Goal: Information Seeking & Learning: Find specific fact

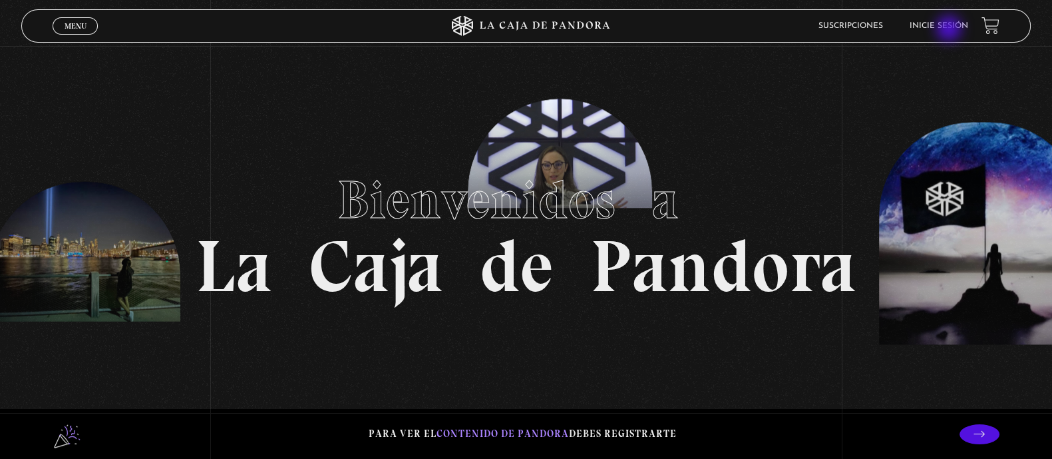
click at [950, 30] on link "Inicie sesión" at bounding box center [939, 26] width 59 height 8
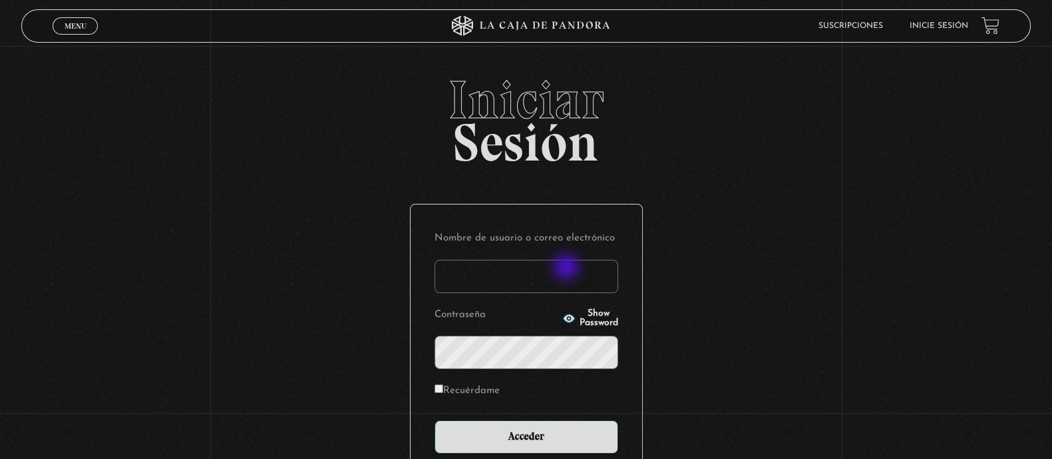
click at [568, 269] on input "Nombre de usuario o correo electrónico" at bounding box center [527, 276] width 184 height 33
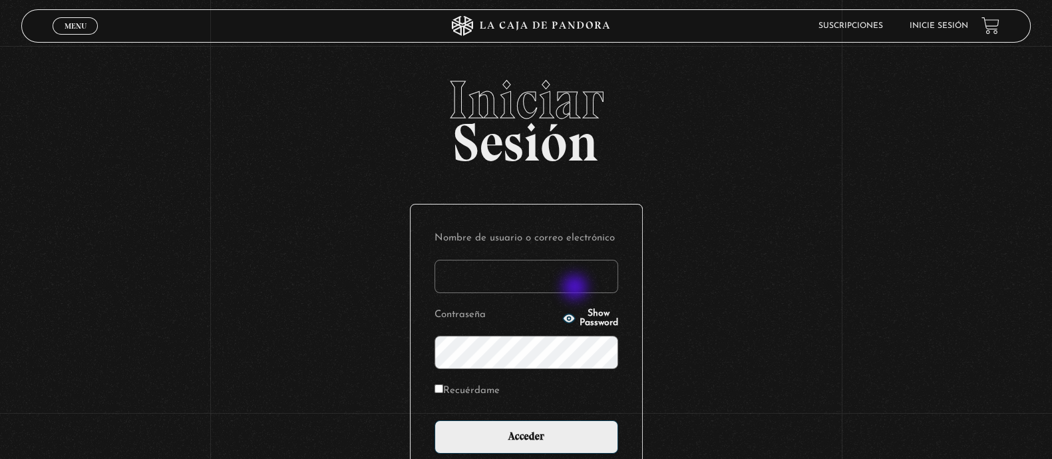
type input "karenmora516@gmail.com"
click at [435, 420] on input "Acceder" at bounding box center [527, 436] width 184 height 33
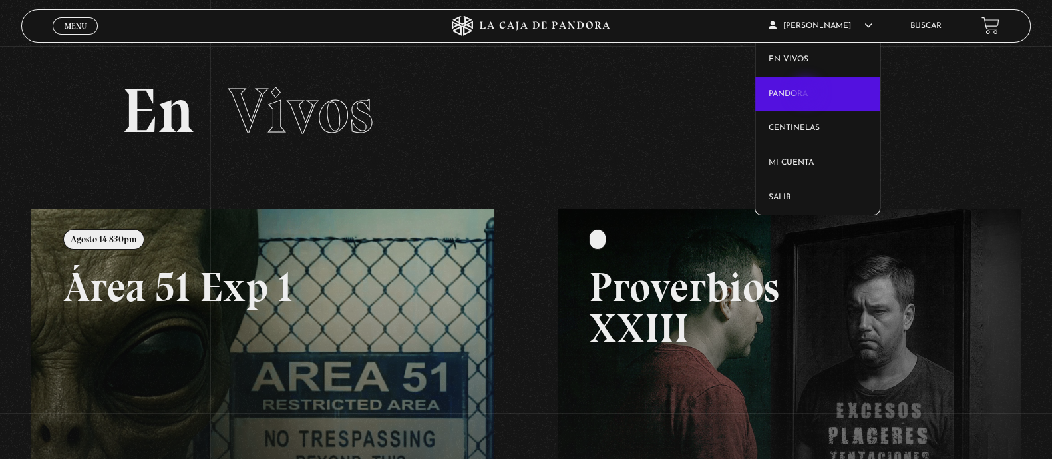
click at [807, 93] on link "Pandora" at bounding box center [817, 94] width 125 height 35
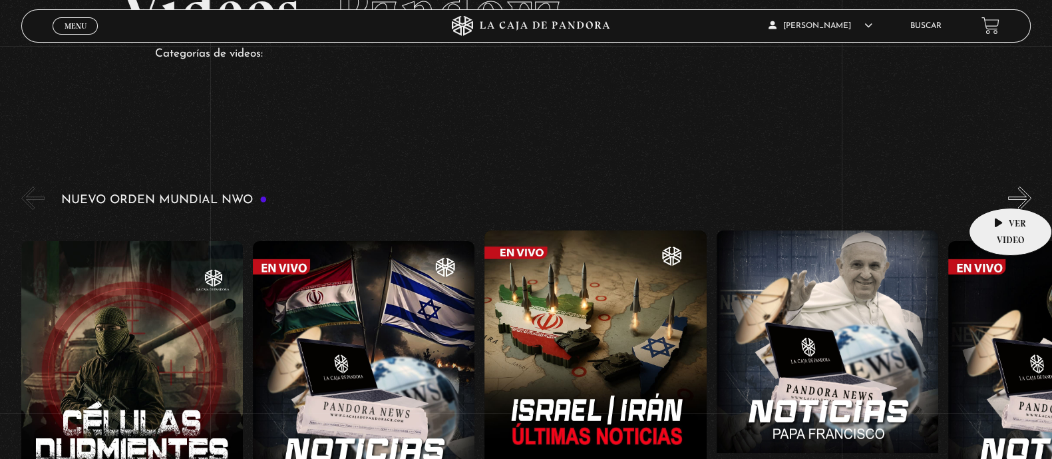
scroll to position [83, 0]
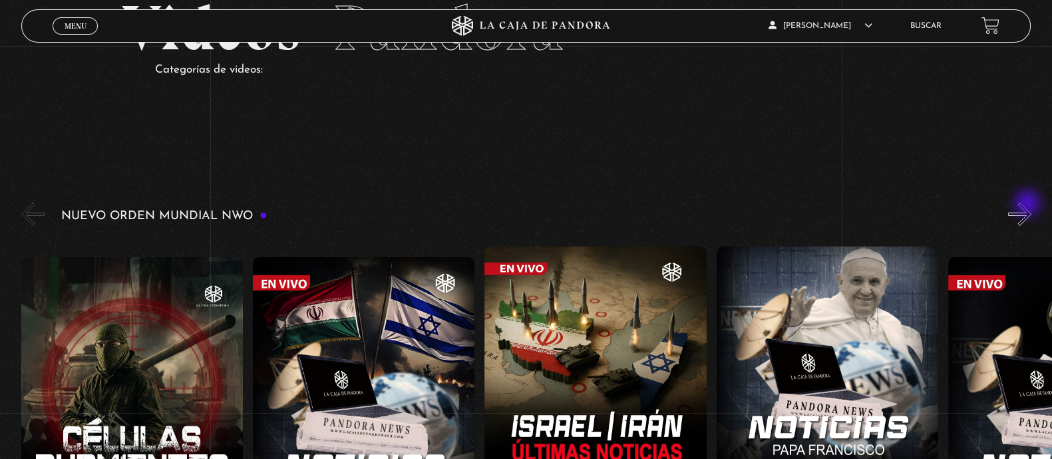
click at [1029, 204] on button "»" at bounding box center [1019, 213] width 23 height 23
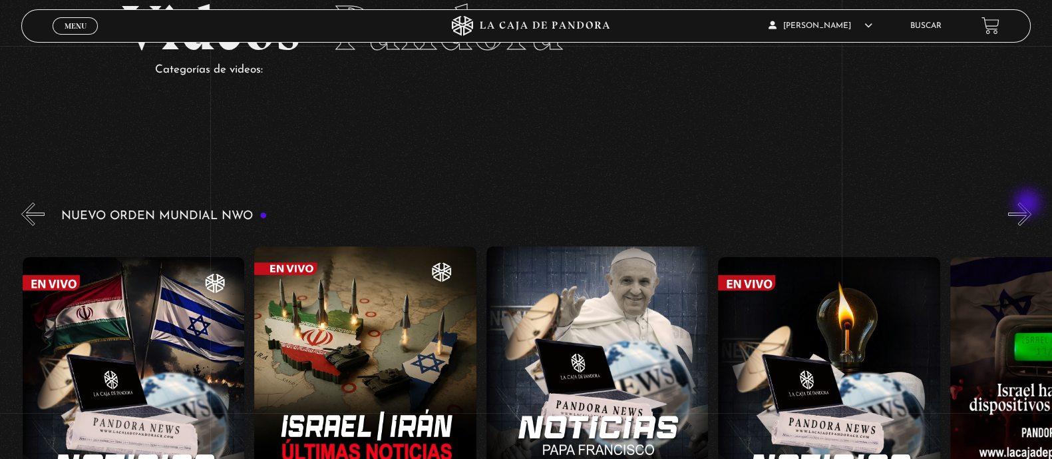
click at [1029, 204] on button "»" at bounding box center [1019, 213] width 23 height 23
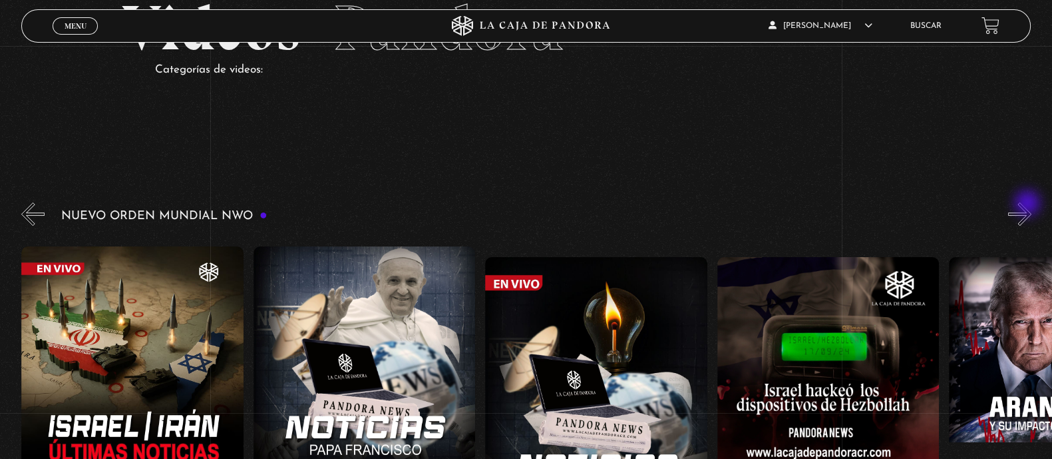
click at [1029, 204] on button "»" at bounding box center [1019, 213] width 23 height 23
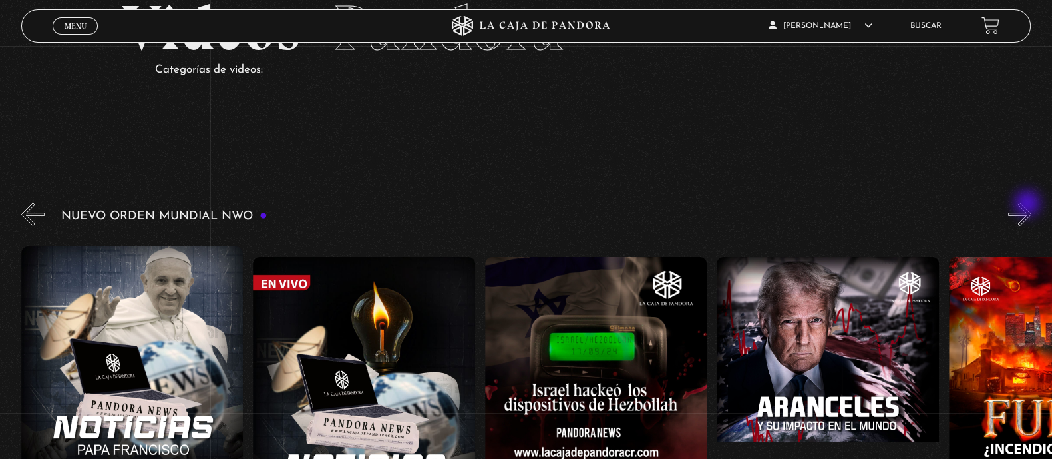
click at [1029, 204] on button "»" at bounding box center [1019, 213] width 23 height 23
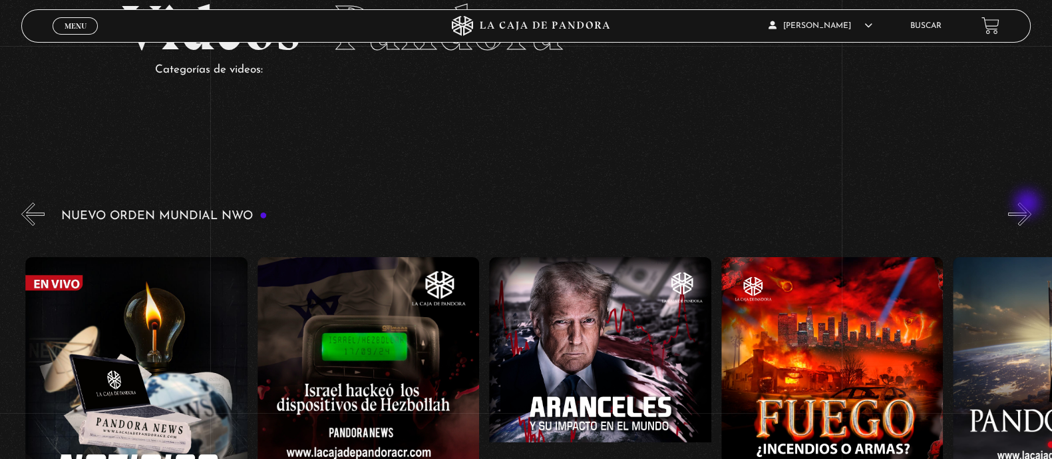
click at [1029, 204] on button "»" at bounding box center [1019, 213] width 23 height 23
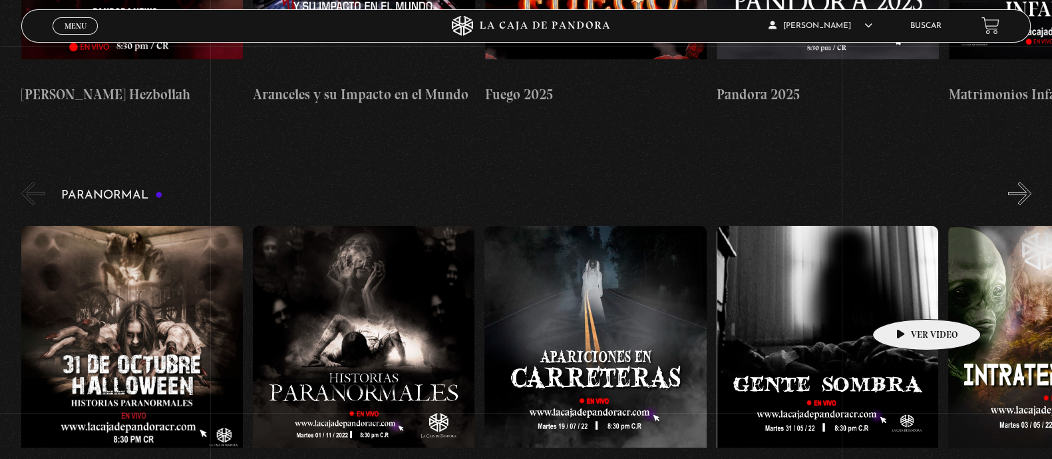
scroll to position [499, 0]
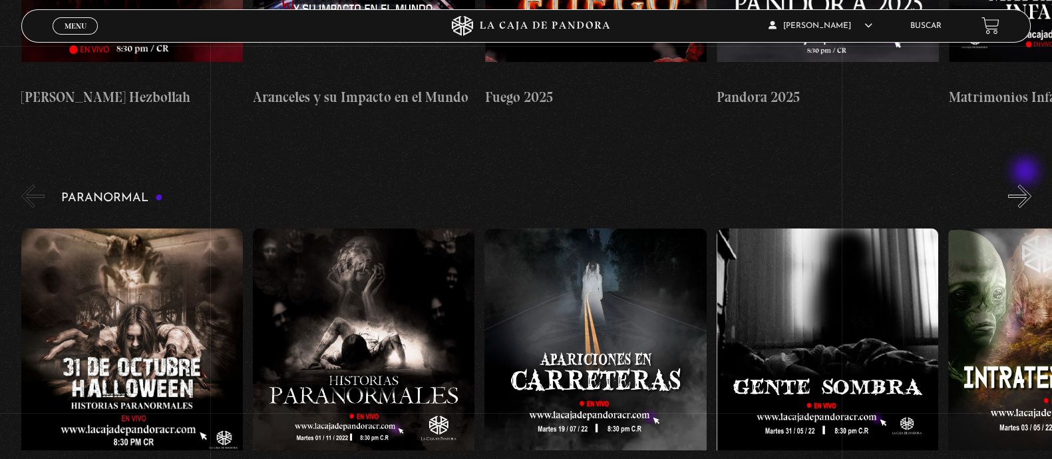
click at [1027, 184] on button "»" at bounding box center [1019, 195] width 23 height 23
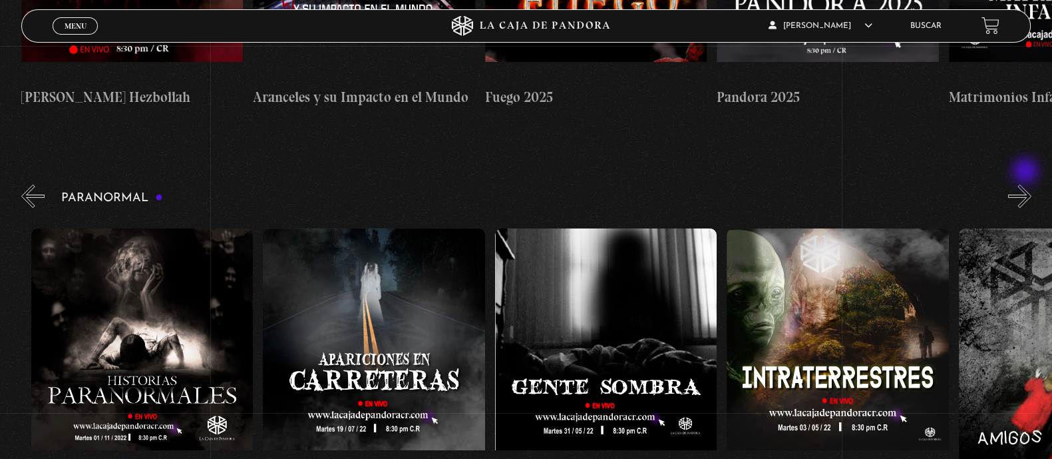
click at [1027, 184] on button "»" at bounding box center [1019, 195] width 23 height 23
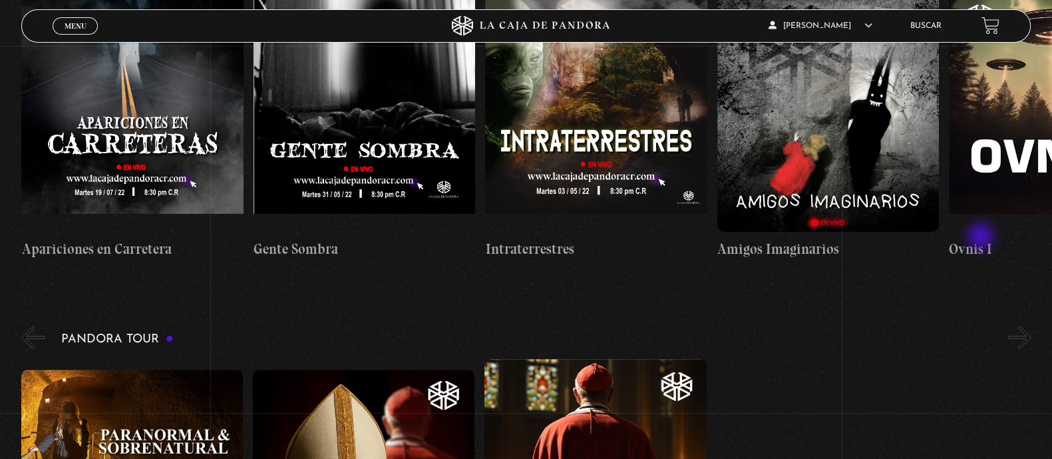
scroll to position [582, 0]
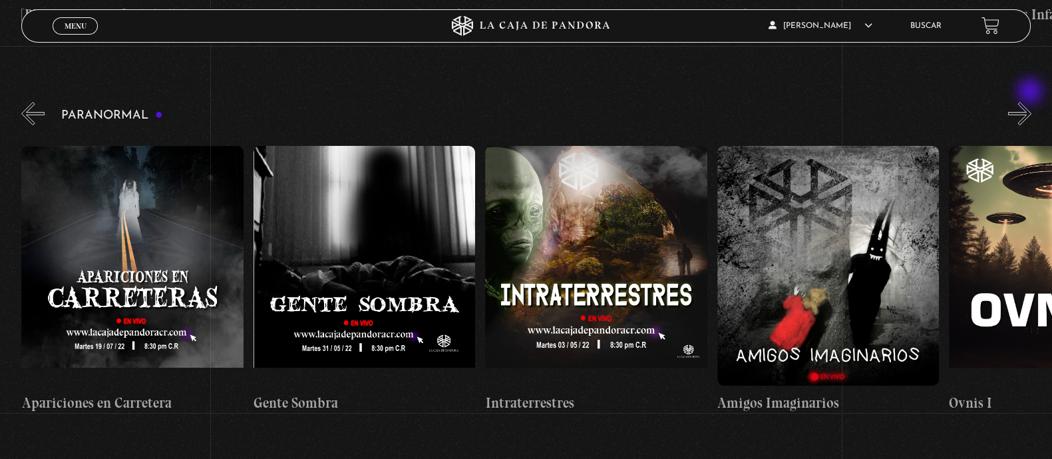
click at [1032, 102] on button "»" at bounding box center [1019, 113] width 23 height 23
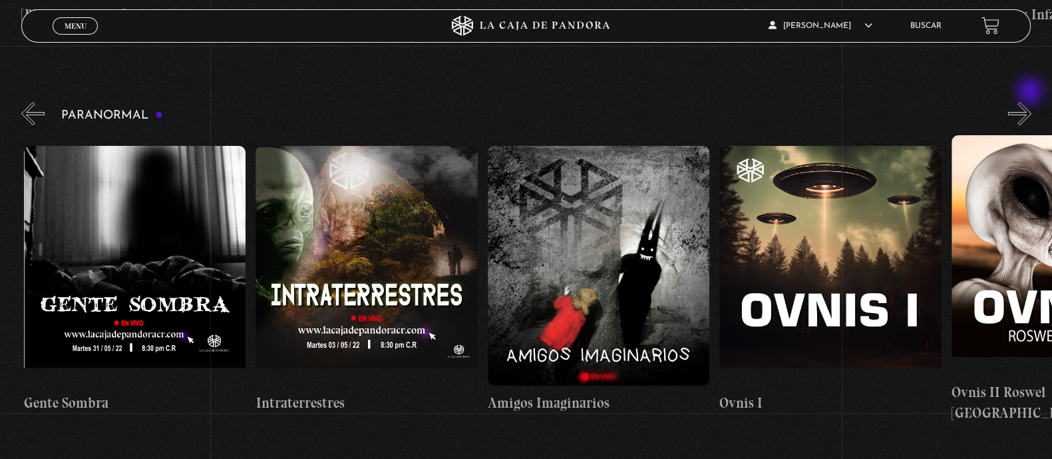
click at [1032, 102] on button "»" at bounding box center [1019, 113] width 23 height 23
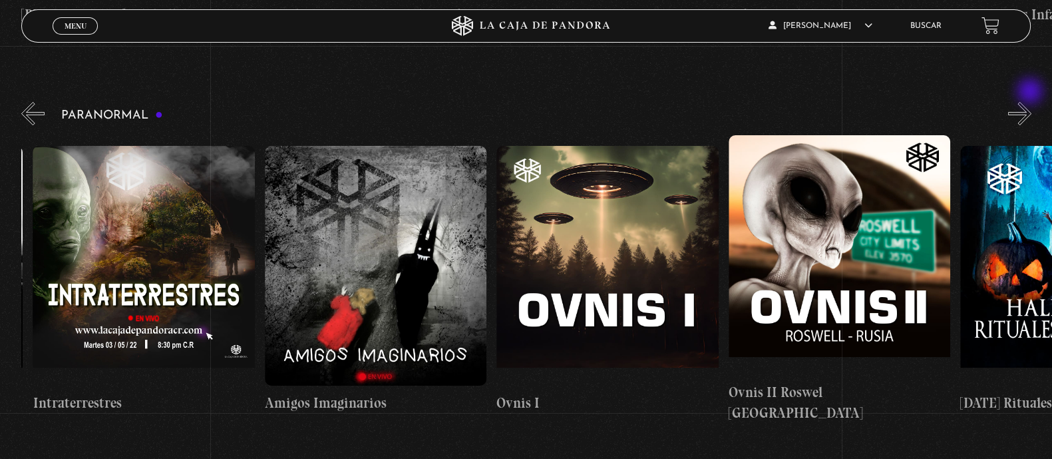
click at [1032, 102] on button "»" at bounding box center [1019, 113] width 23 height 23
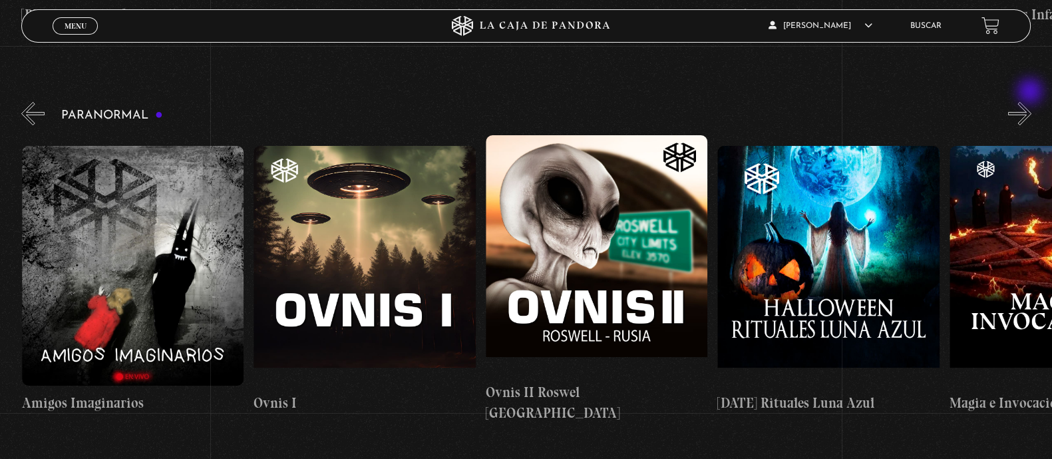
click at [1032, 102] on button "»" at bounding box center [1019, 113] width 23 height 23
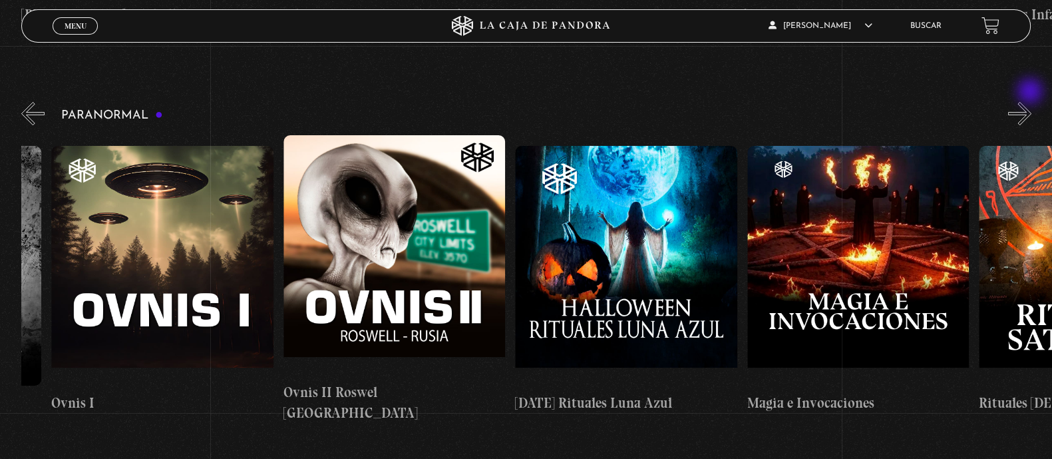
click at [1032, 102] on button "»" at bounding box center [1019, 113] width 23 height 23
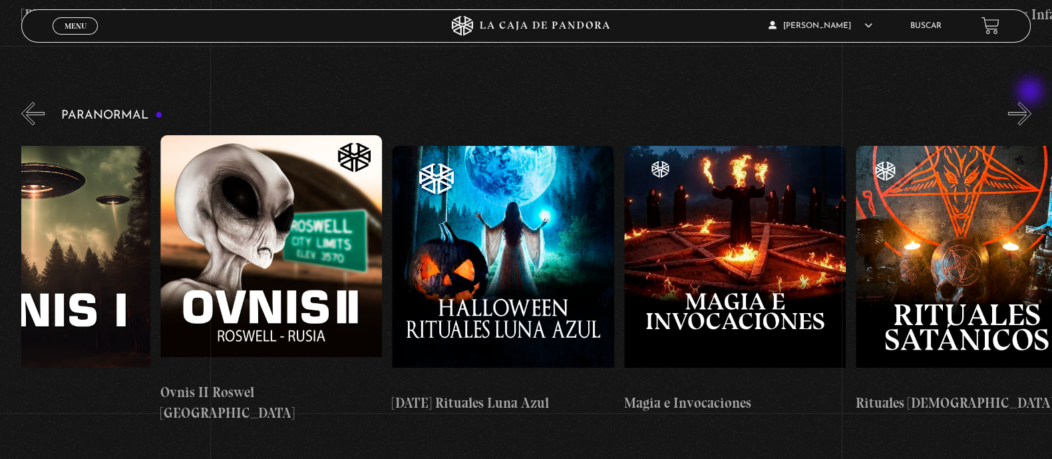
scroll to position [0, 1507]
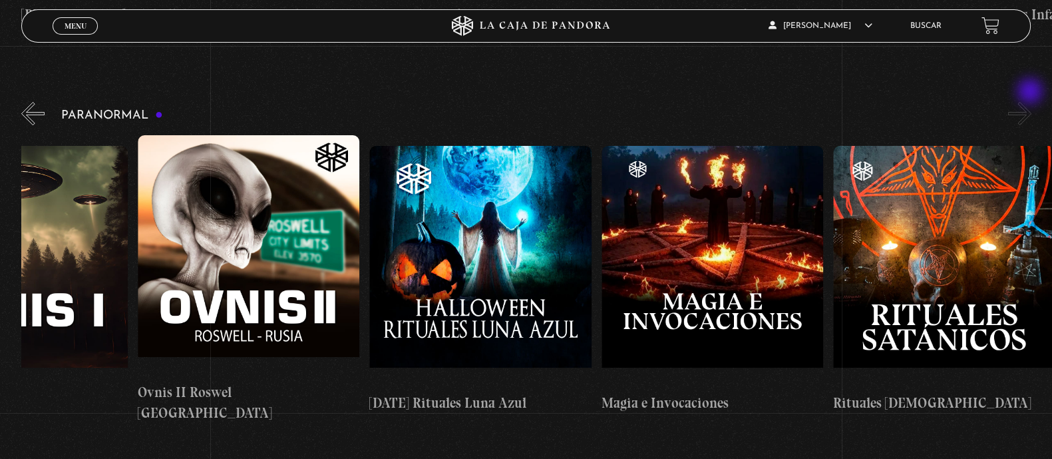
click at [1032, 102] on button "»" at bounding box center [1019, 113] width 23 height 23
click at [1028, 102] on button "»" at bounding box center [1019, 113] width 23 height 23
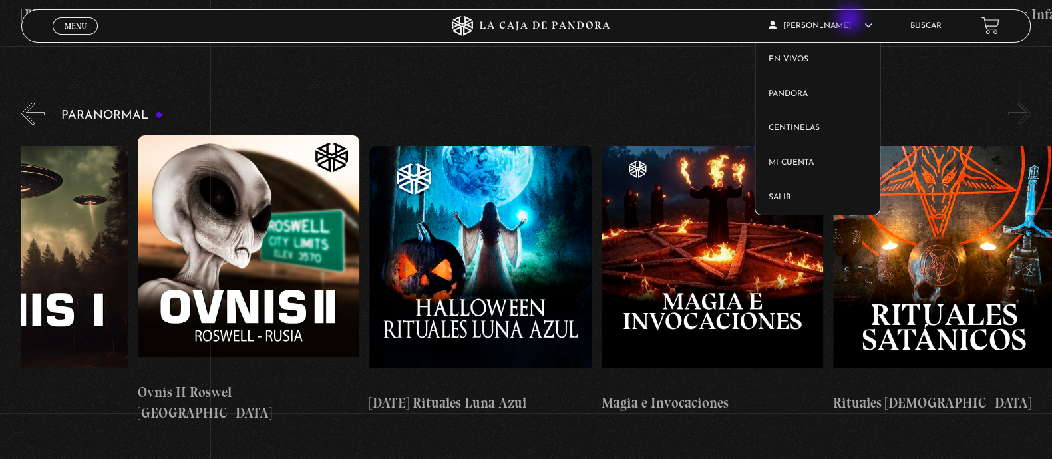
click at [851, 20] on article "Karen Mora En vivos Pandora Centinelas Mi cuenta Salir" at bounding box center [832, 25] width 126 height 31
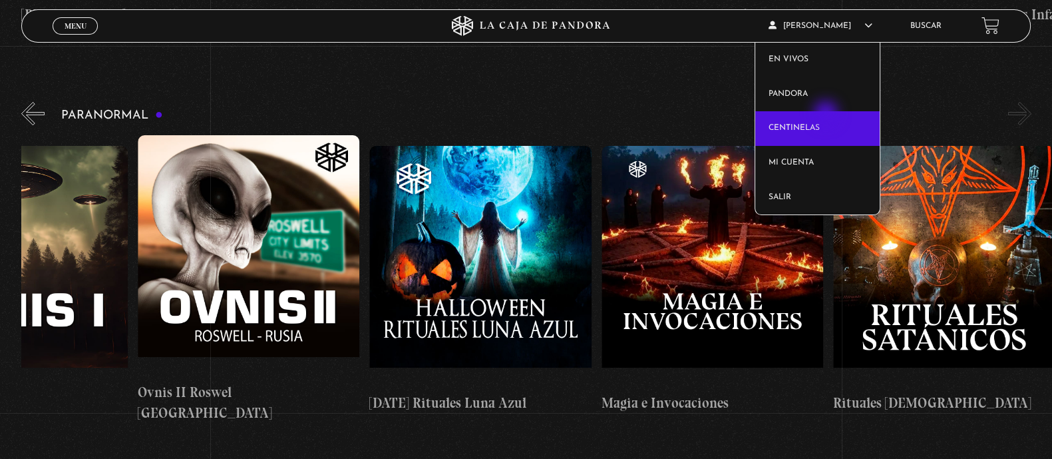
click at [829, 117] on link "Centinelas" at bounding box center [817, 128] width 125 height 35
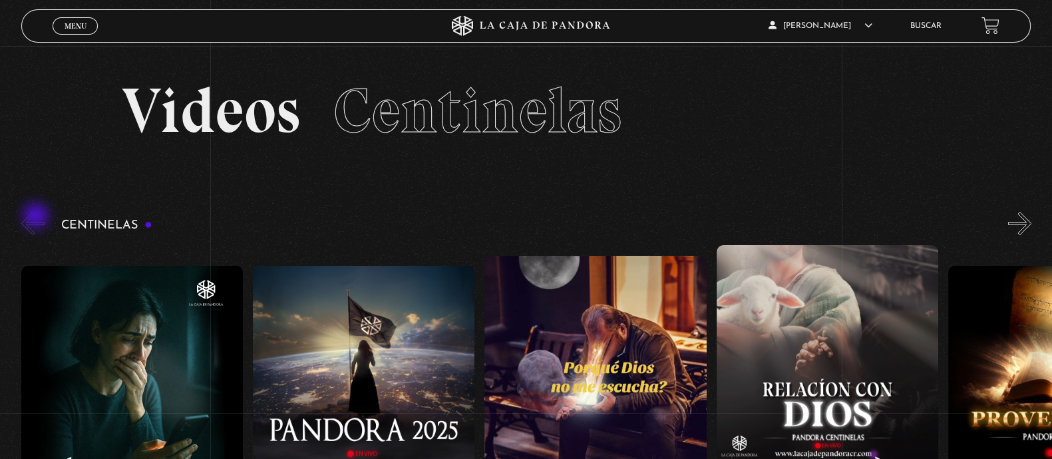
click at [37, 217] on button "«" at bounding box center [32, 223] width 23 height 23
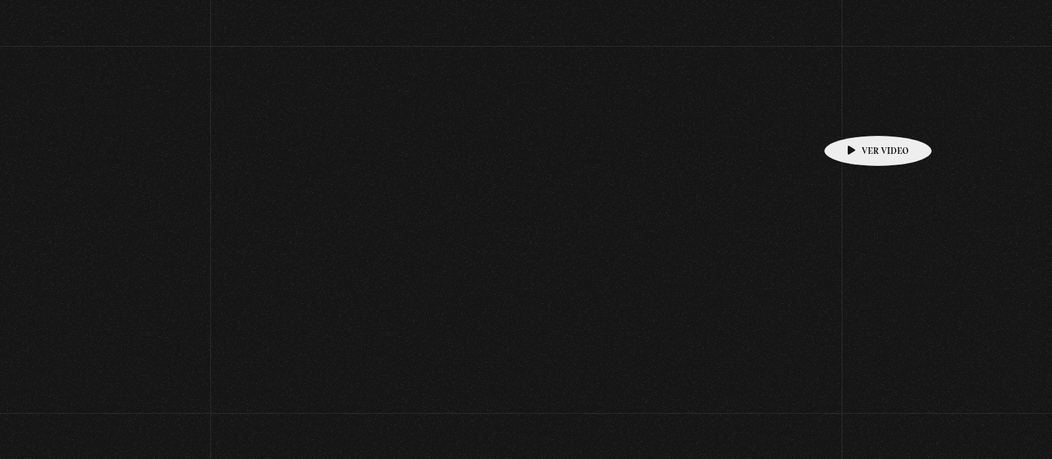
scroll to position [582, 0]
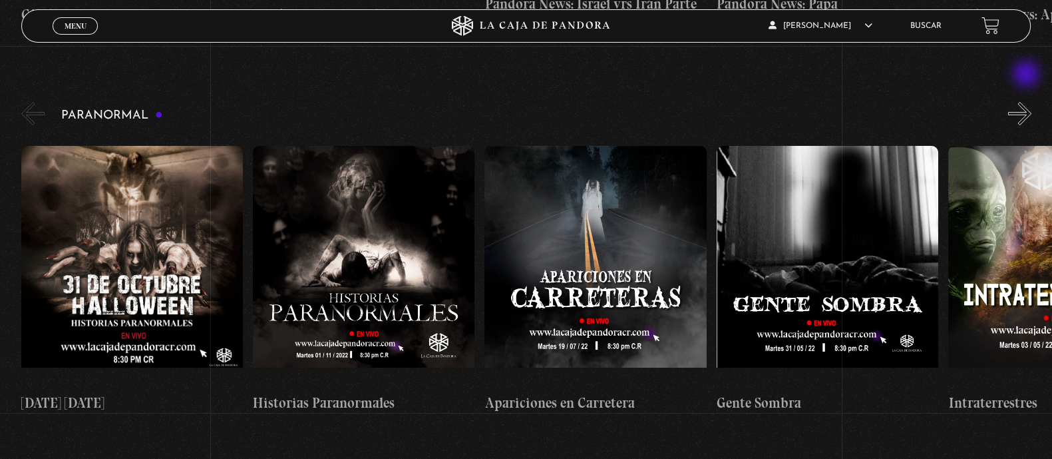
click at [1028, 102] on button "»" at bounding box center [1019, 113] width 23 height 23
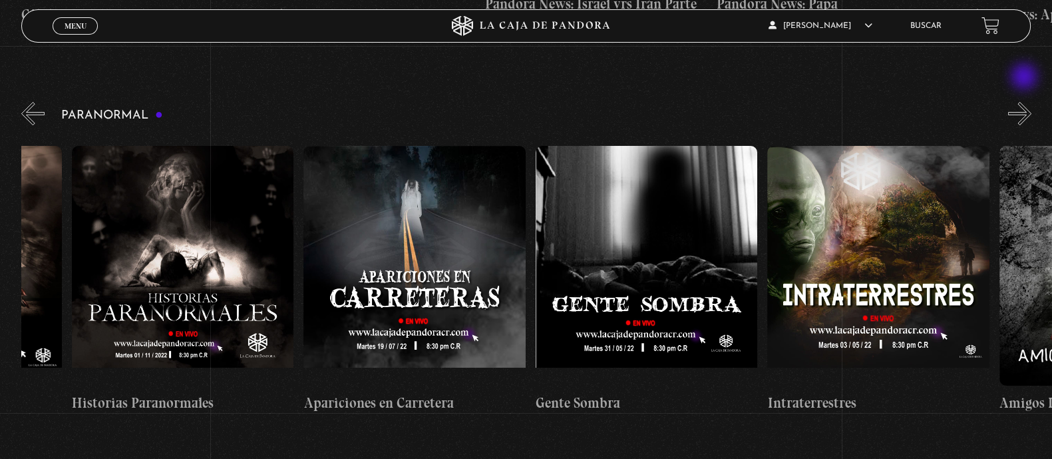
click at [1026, 102] on button "»" at bounding box center [1019, 113] width 23 height 23
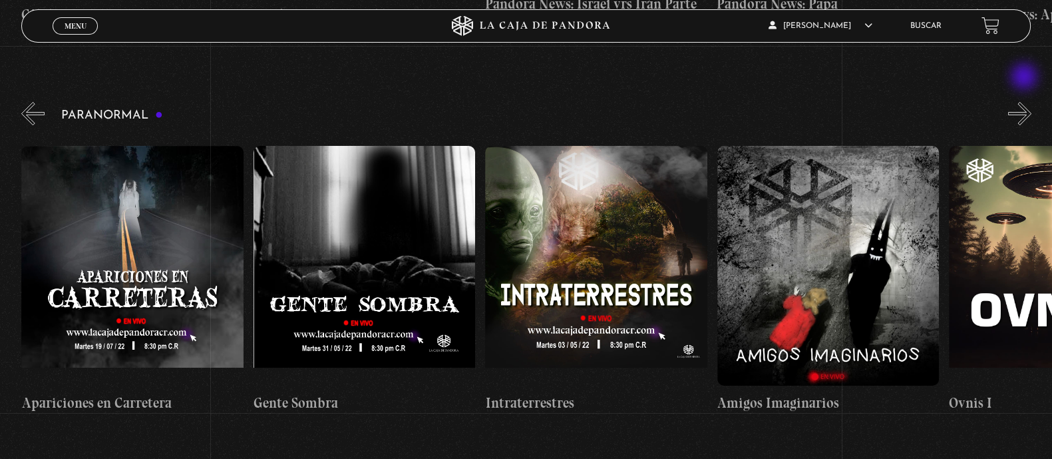
click at [1026, 102] on button "»" at bounding box center [1019, 113] width 23 height 23
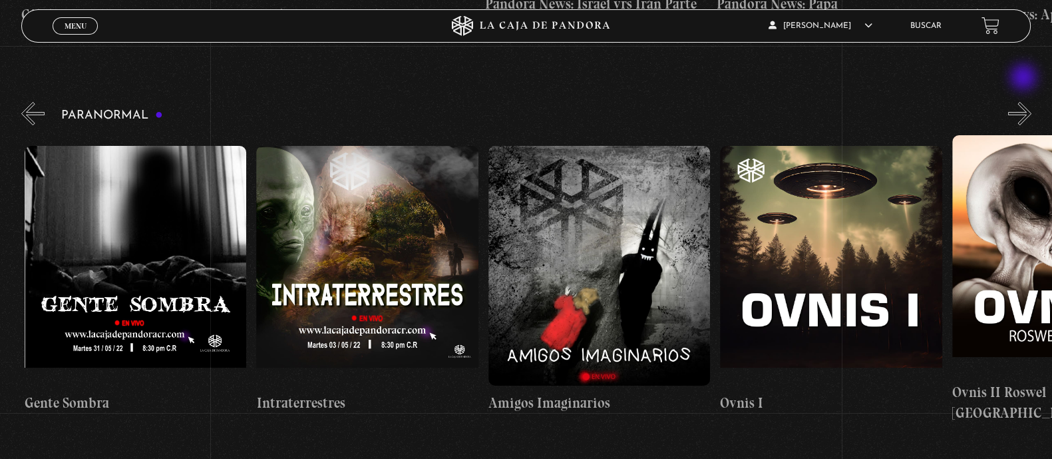
click at [1025, 102] on button "»" at bounding box center [1019, 113] width 23 height 23
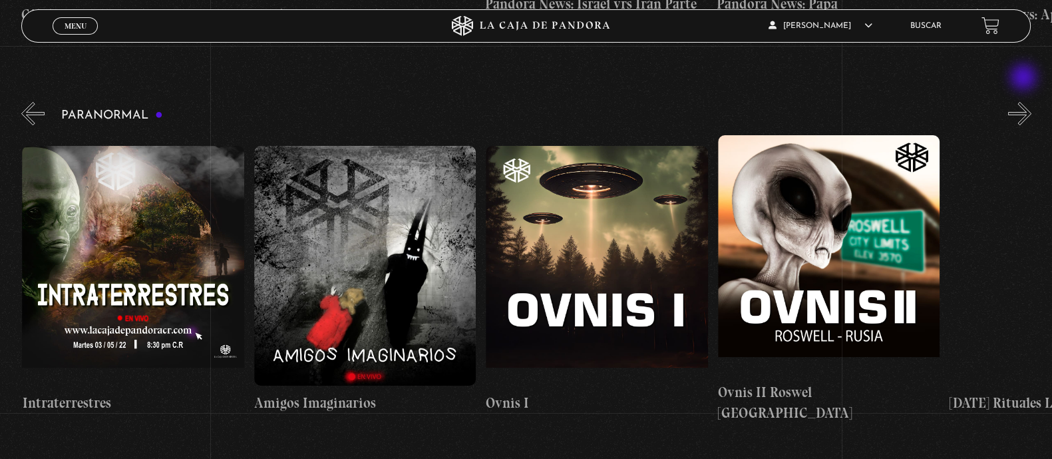
click at [1025, 102] on button "»" at bounding box center [1019, 113] width 23 height 23
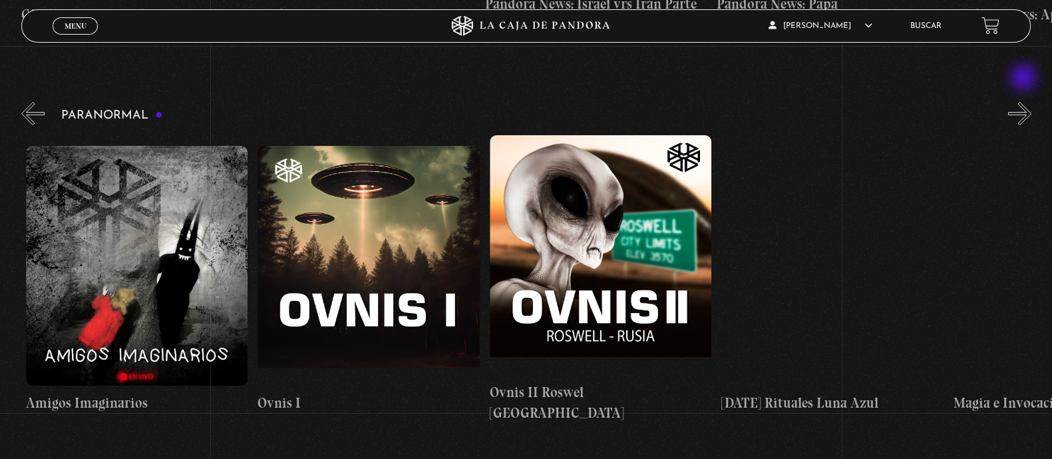
click at [1025, 102] on button "»" at bounding box center [1019, 113] width 23 height 23
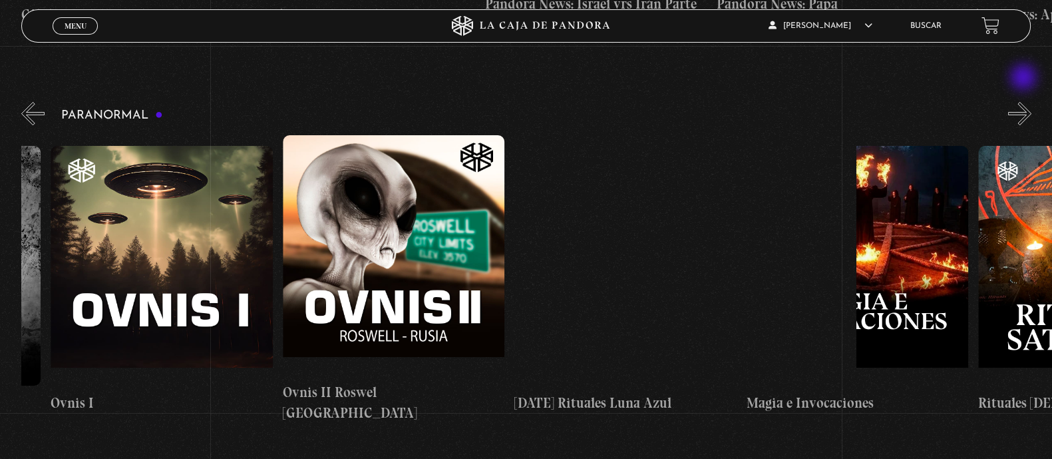
click at [1025, 102] on button "»" at bounding box center [1019, 113] width 23 height 23
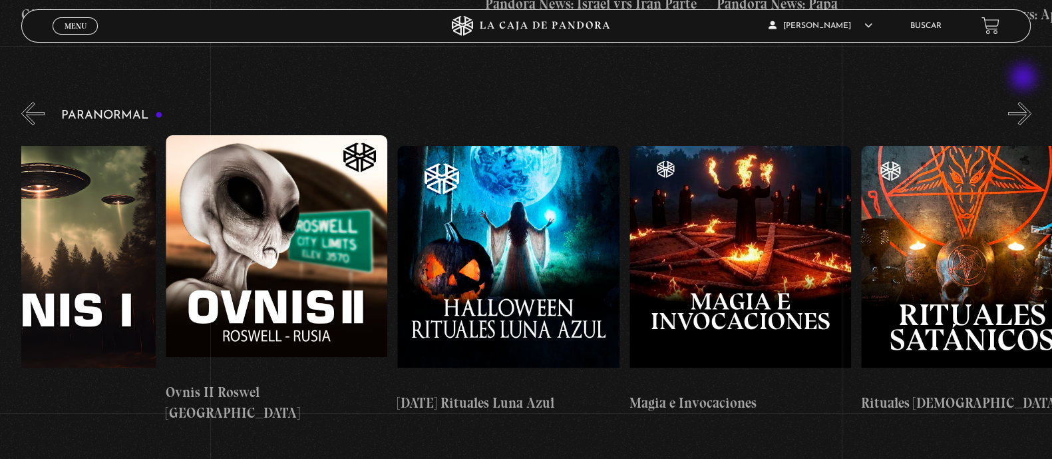
scroll to position [0, 1507]
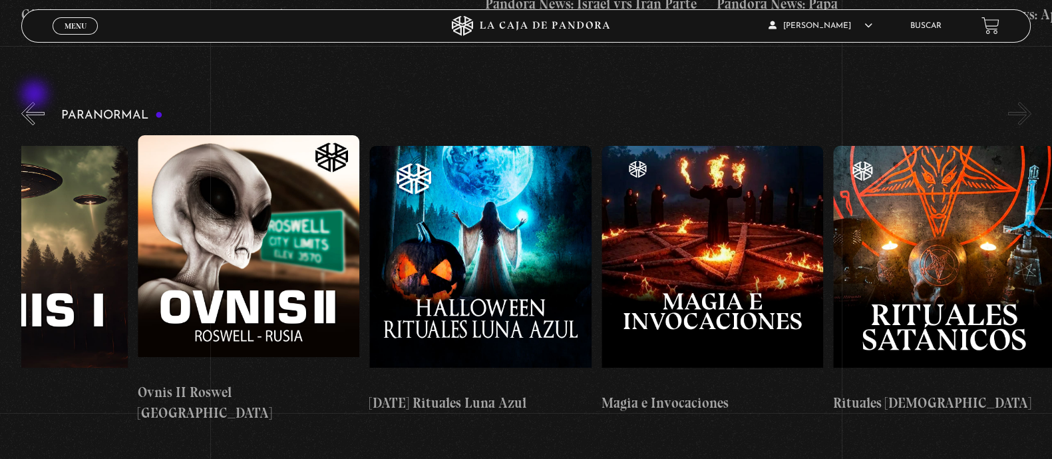
click at [36, 102] on button "«" at bounding box center [32, 113] width 23 height 23
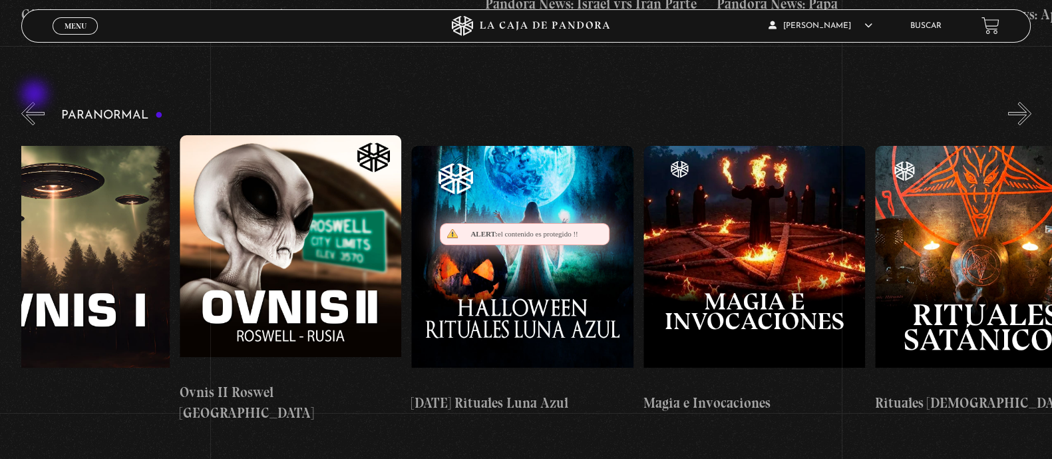
scroll to position [0, 1159]
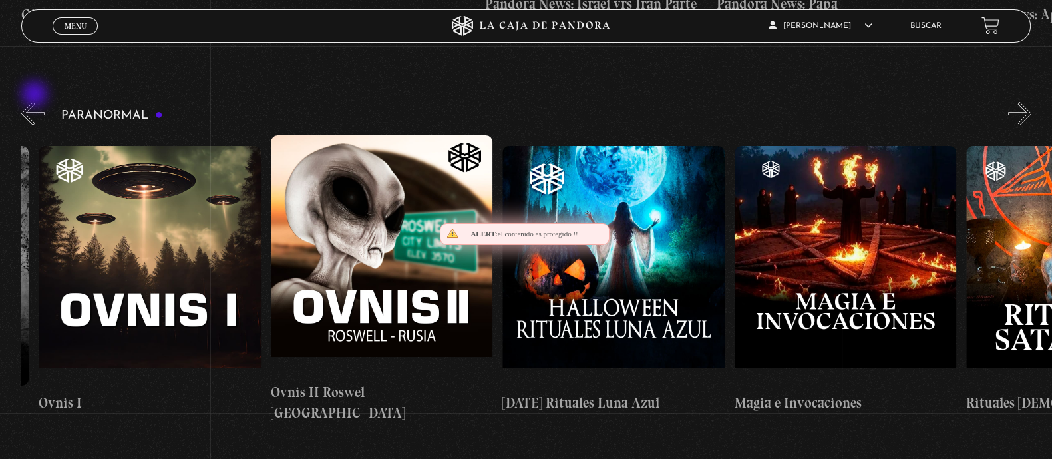
click at [36, 102] on button "«" at bounding box center [32, 113] width 23 height 23
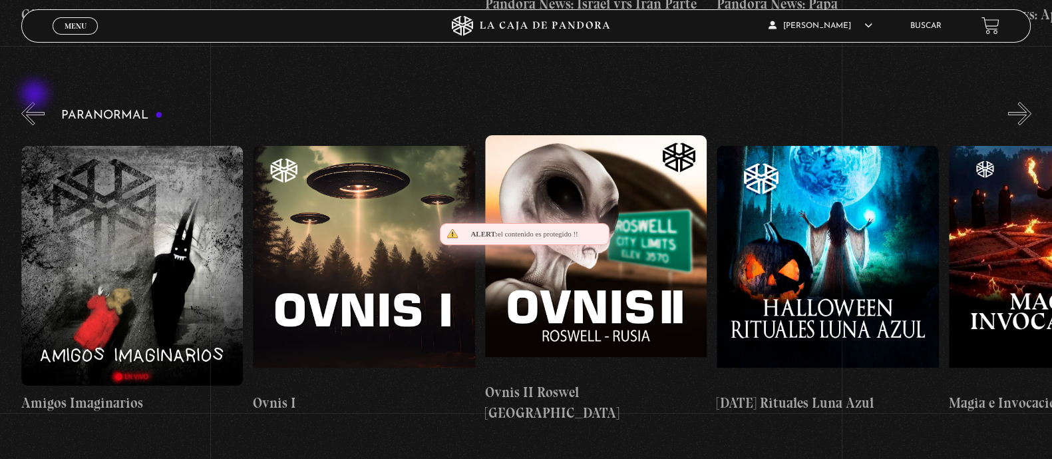
click at [36, 102] on button "«" at bounding box center [32, 113] width 23 height 23
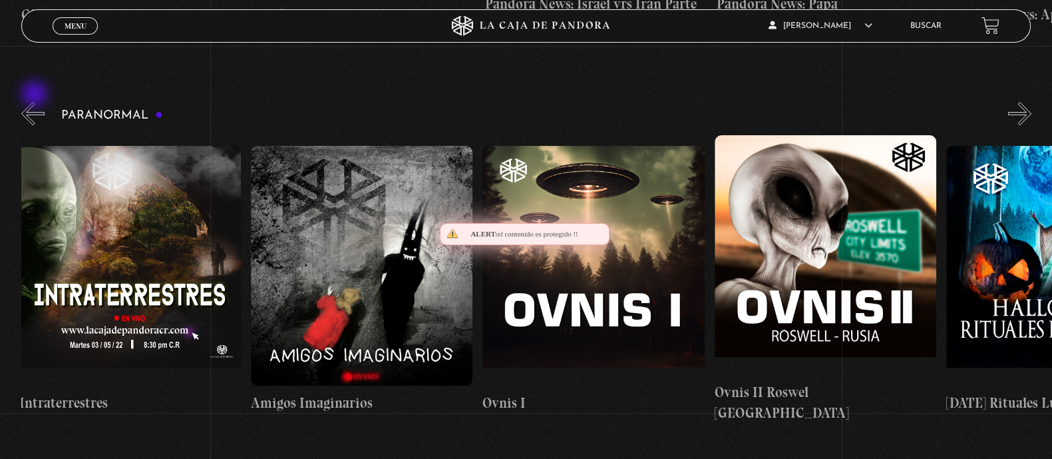
click at [36, 102] on button "«" at bounding box center [32, 113] width 23 height 23
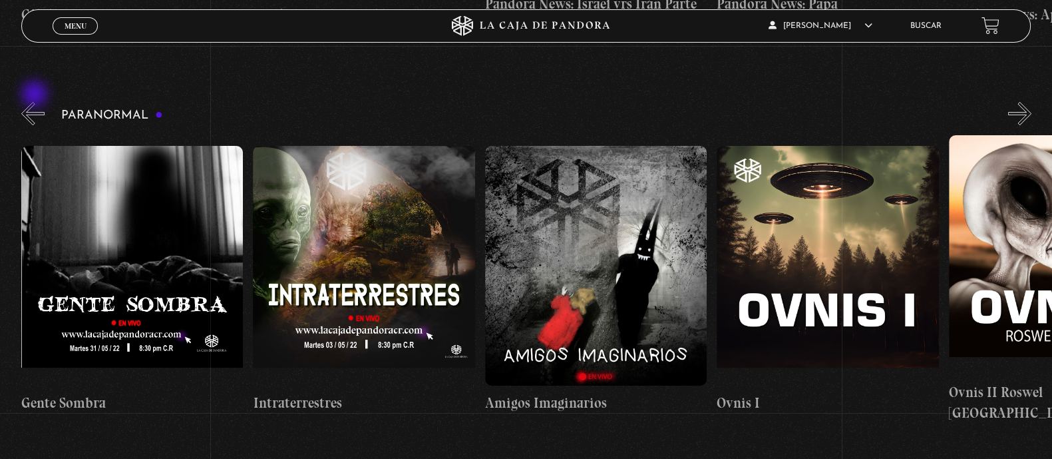
click at [36, 102] on button "«" at bounding box center [32, 113] width 23 height 23
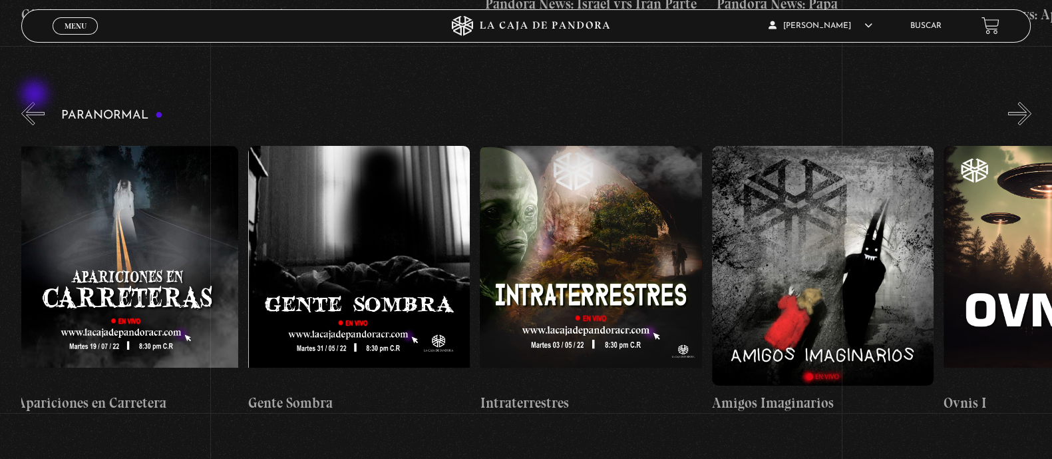
click at [36, 102] on button "«" at bounding box center [32, 113] width 23 height 23
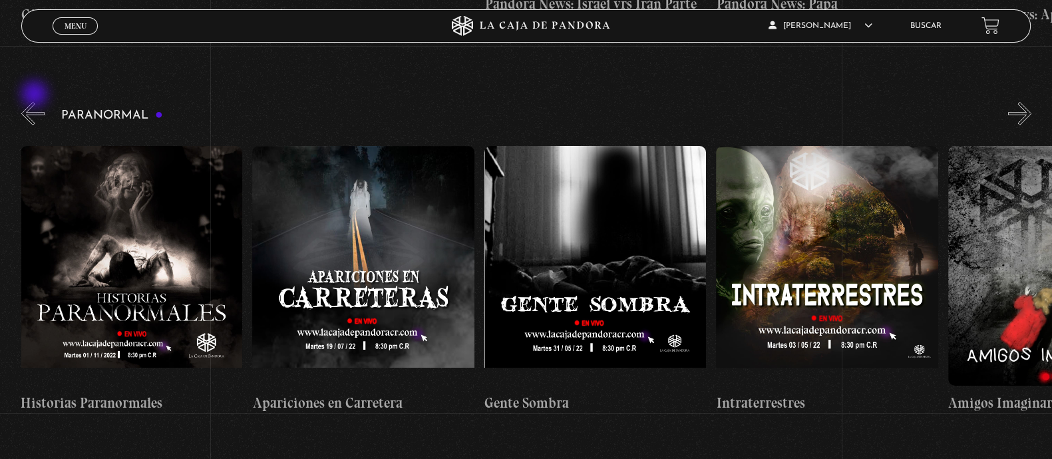
click at [36, 102] on button "«" at bounding box center [32, 113] width 23 height 23
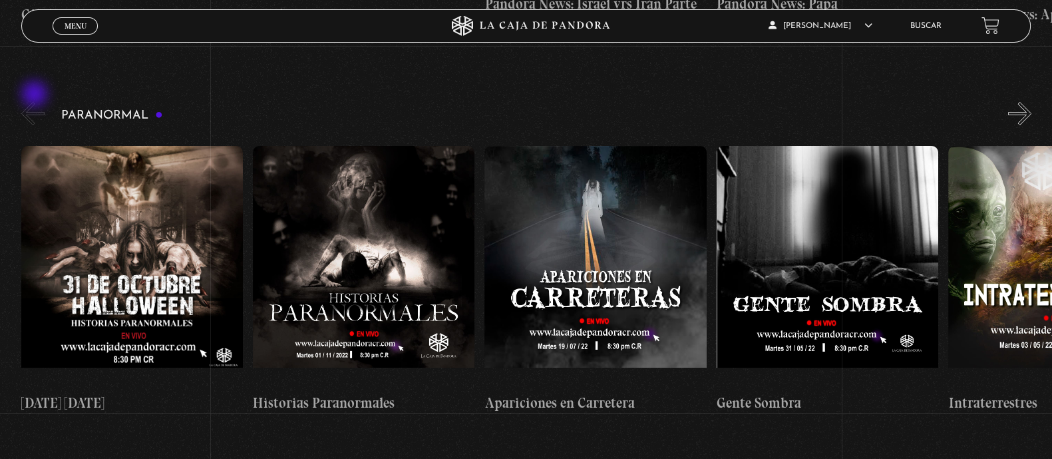
scroll to position [0, 0]
click at [36, 102] on button "«" at bounding box center [32, 113] width 23 height 23
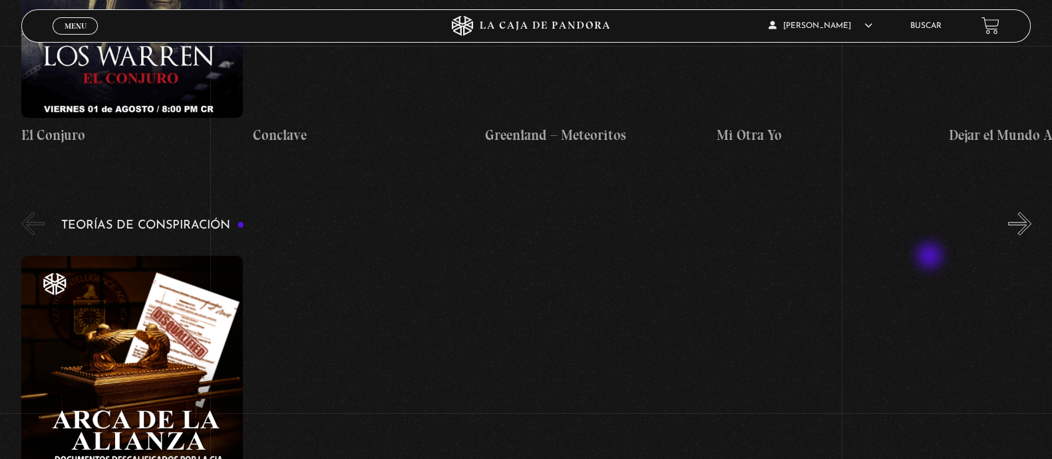
scroll to position [1997, 0]
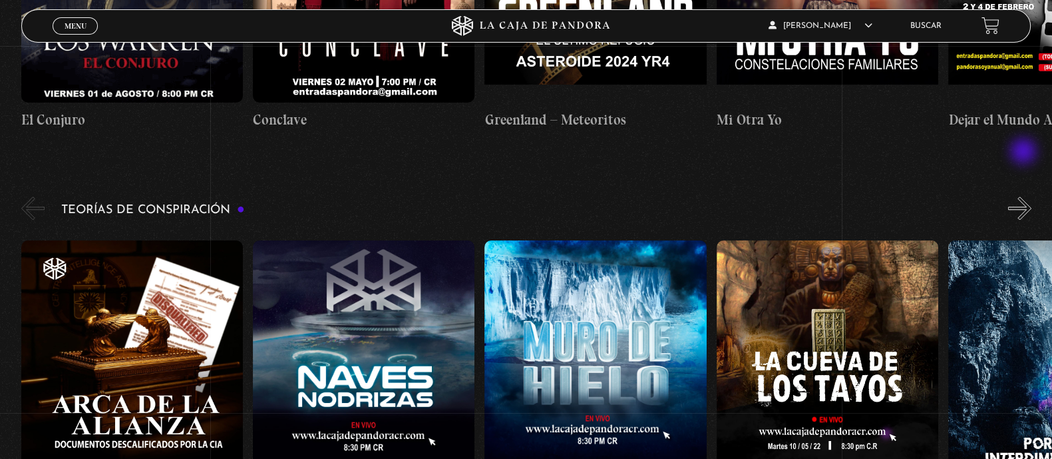
click at [1025, 196] on button "»" at bounding box center [1019, 207] width 23 height 23
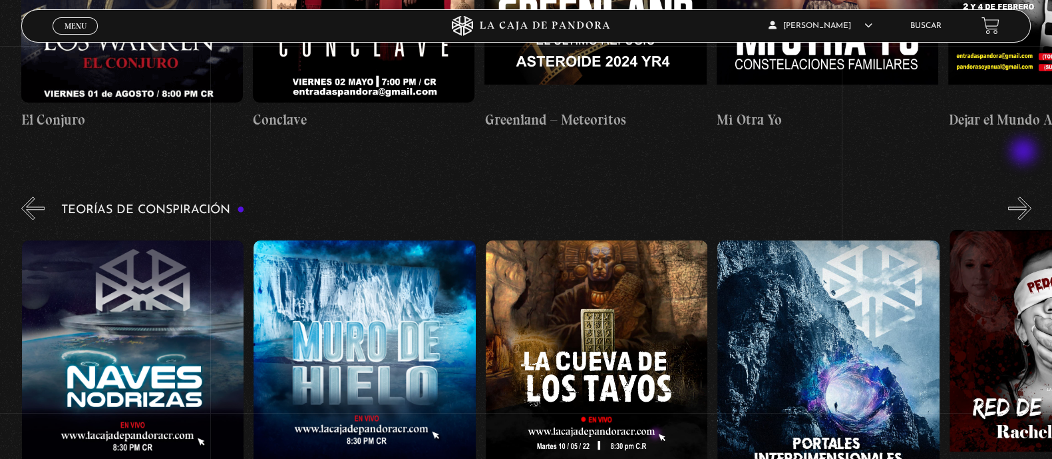
click at [1025, 196] on button "»" at bounding box center [1019, 207] width 23 height 23
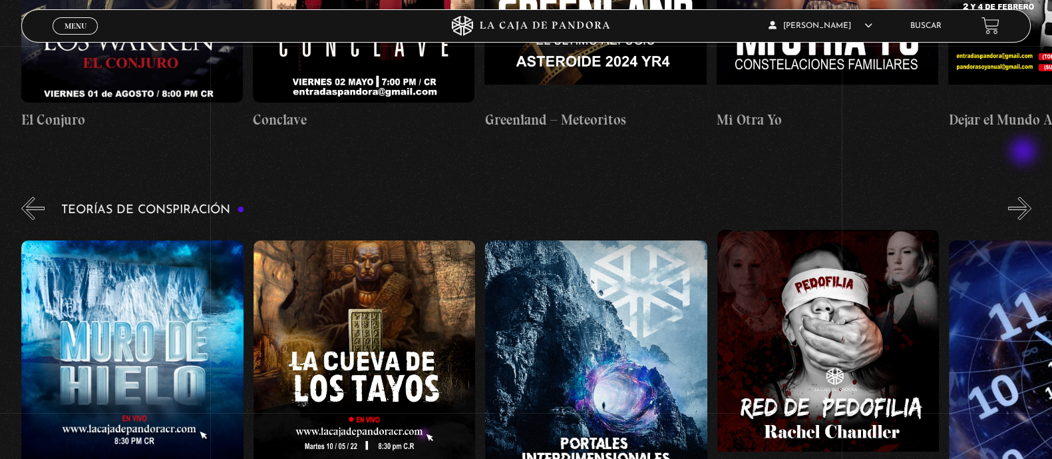
click at [1025, 196] on button "»" at bounding box center [1019, 207] width 23 height 23
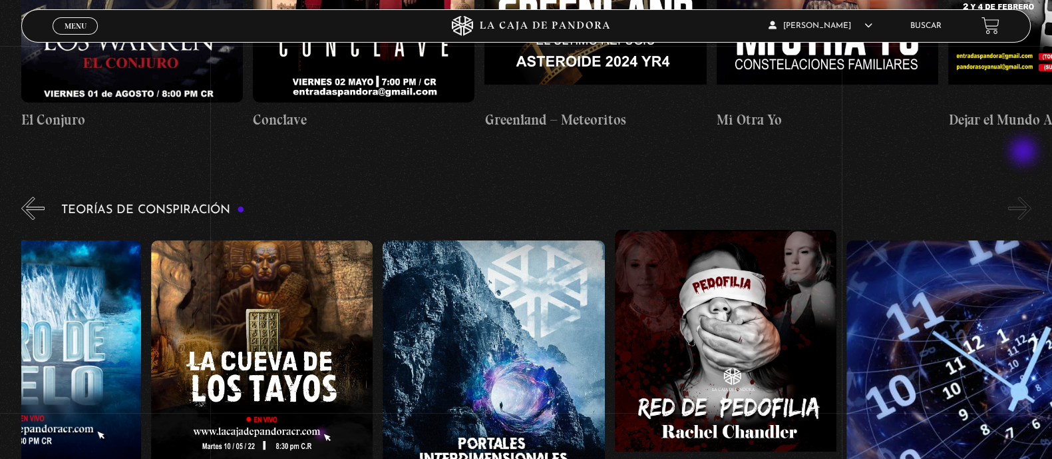
scroll to position [0, 579]
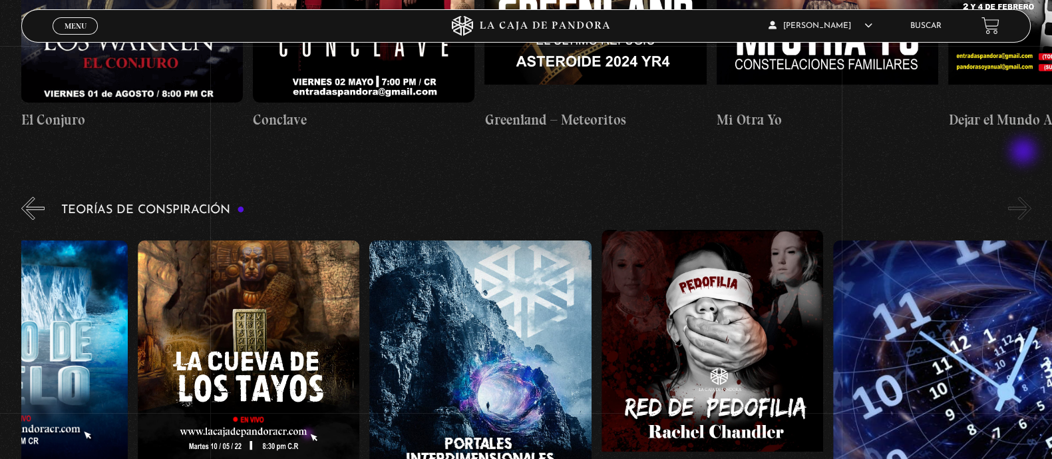
click at [1025, 196] on button "»" at bounding box center [1019, 207] width 23 height 23
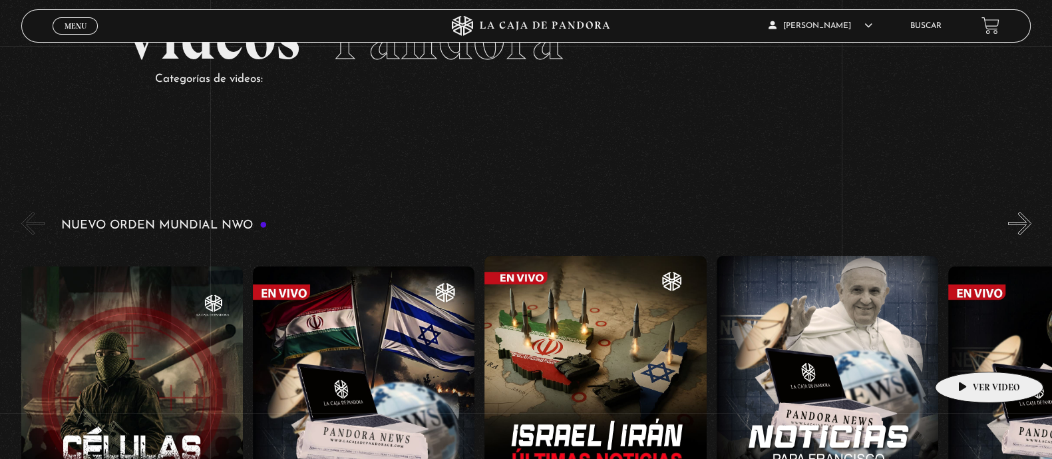
scroll to position [166, 0]
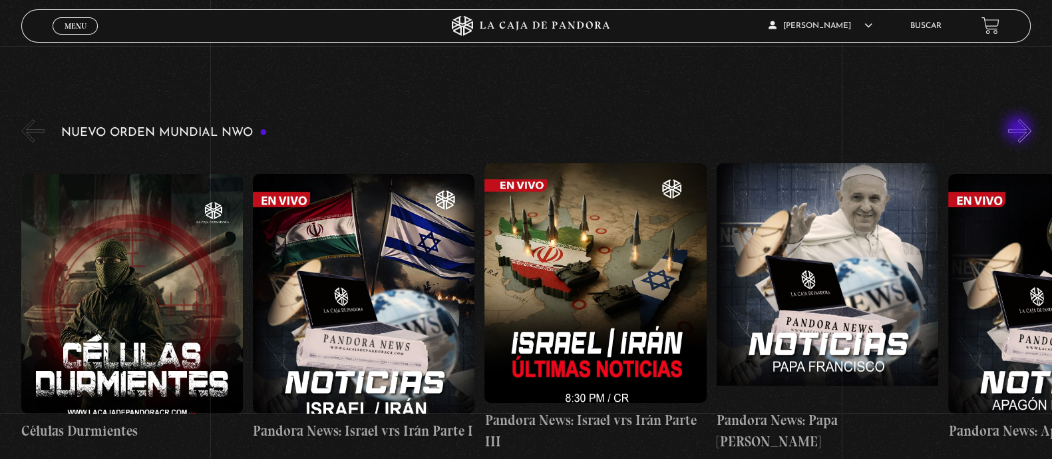
click at [1020, 130] on div "Nuevo Orden Mundial NWO 2023" at bounding box center [536, 288] width 1031 height 345
click at [1028, 124] on button "»" at bounding box center [1019, 130] width 23 height 23
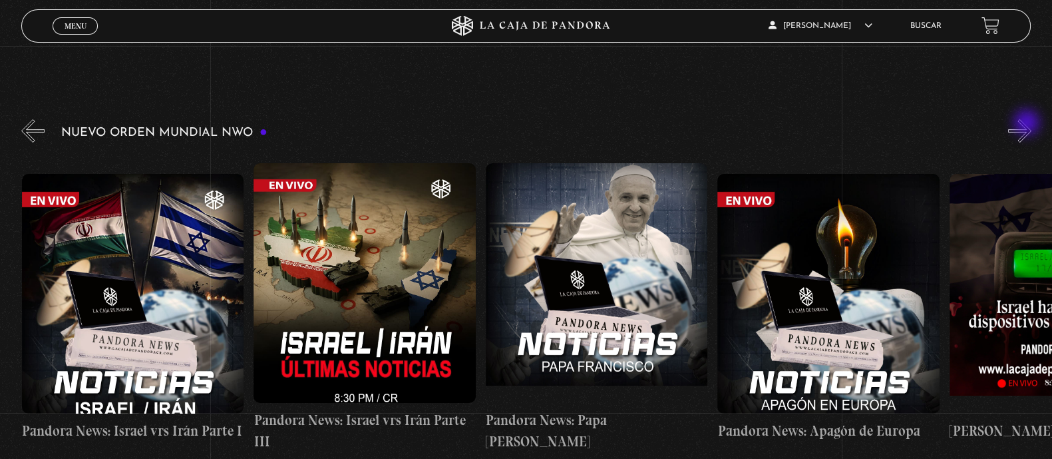
click at [1028, 124] on button "»" at bounding box center [1019, 130] width 23 height 23
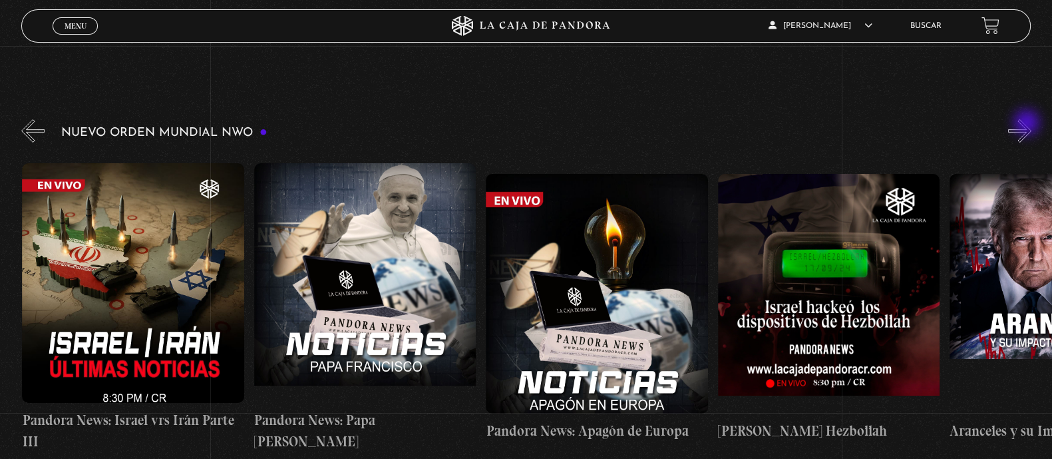
click at [1028, 124] on button "»" at bounding box center [1019, 130] width 23 height 23
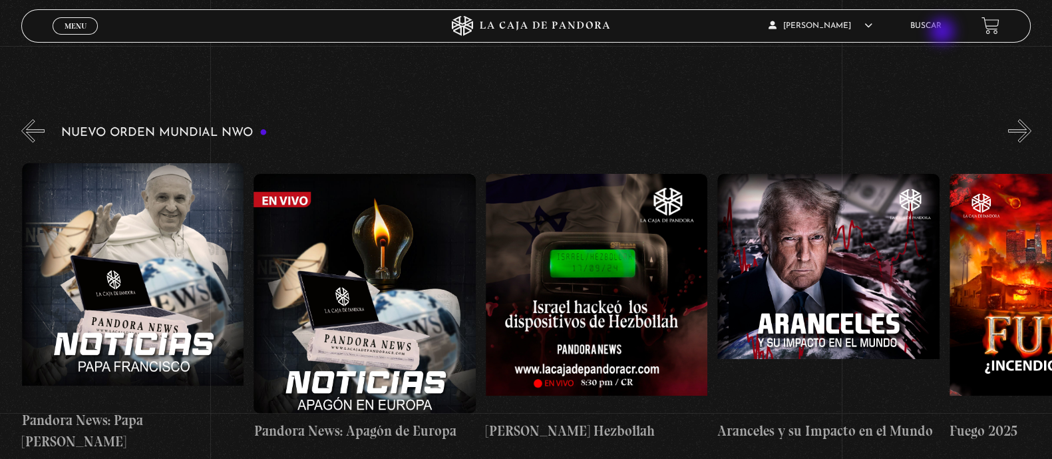
scroll to position [0, 696]
click at [942, 29] on link "Buscar" at bounding box center [926, 26] width 31 height 8
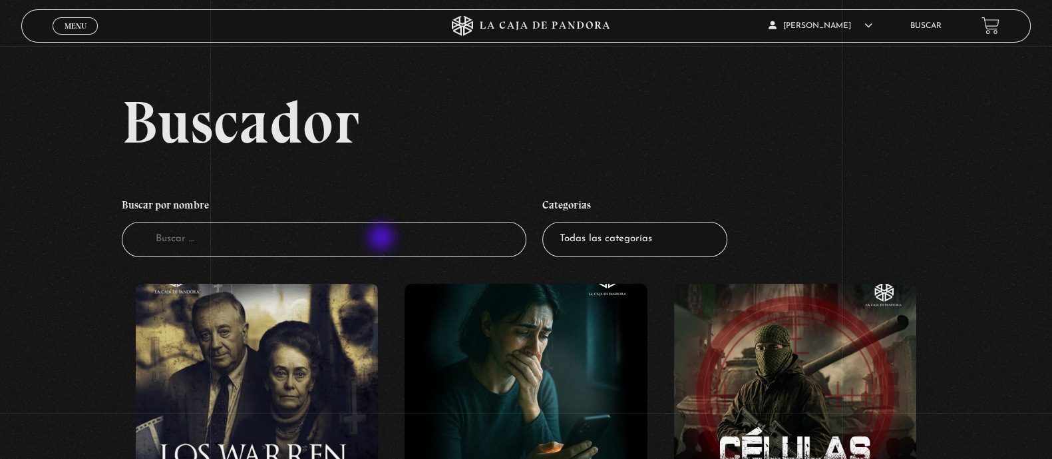
click at [383, 238] on input "Buscador" at bounding box center [324, 239] width 404 height 35
type input "mascota"
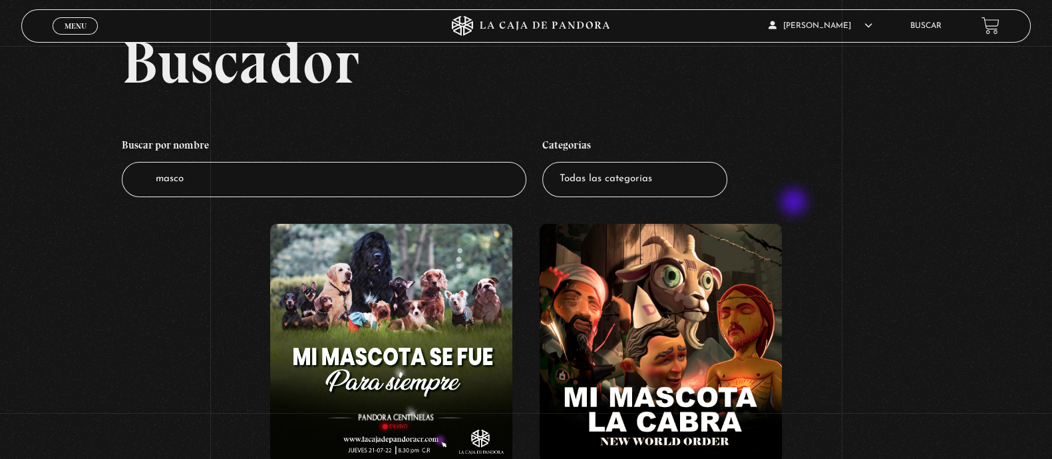
scroll to position [166, 0]
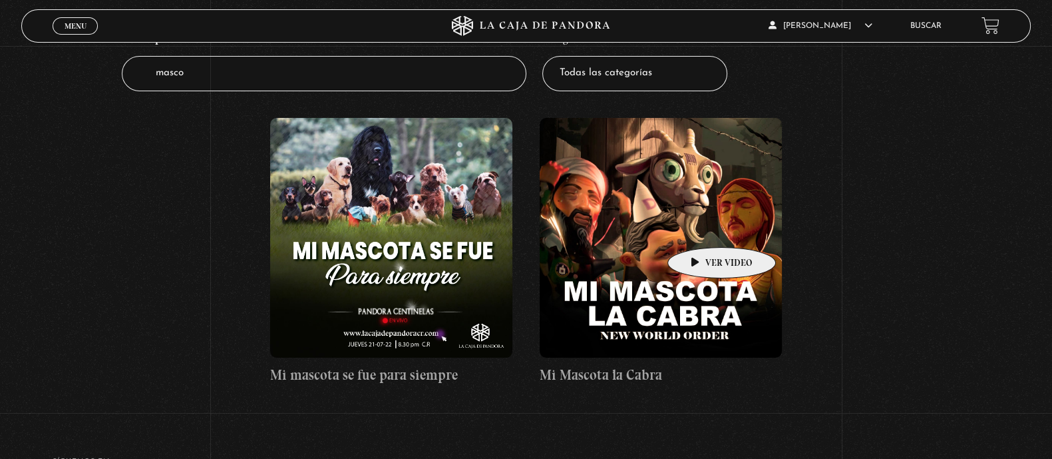
click at [700, 225] on figure at bounding box center [661, 238] width 242 height 240
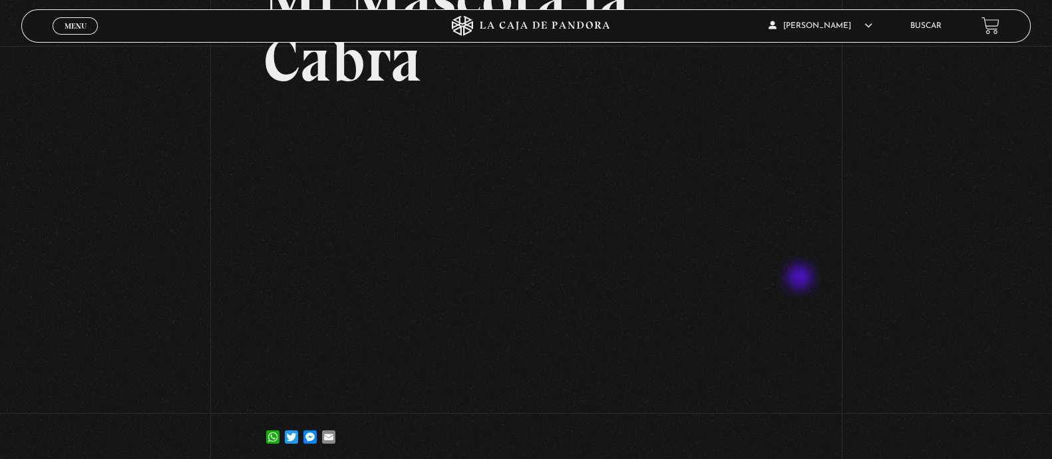
scroll to position [166, 0]
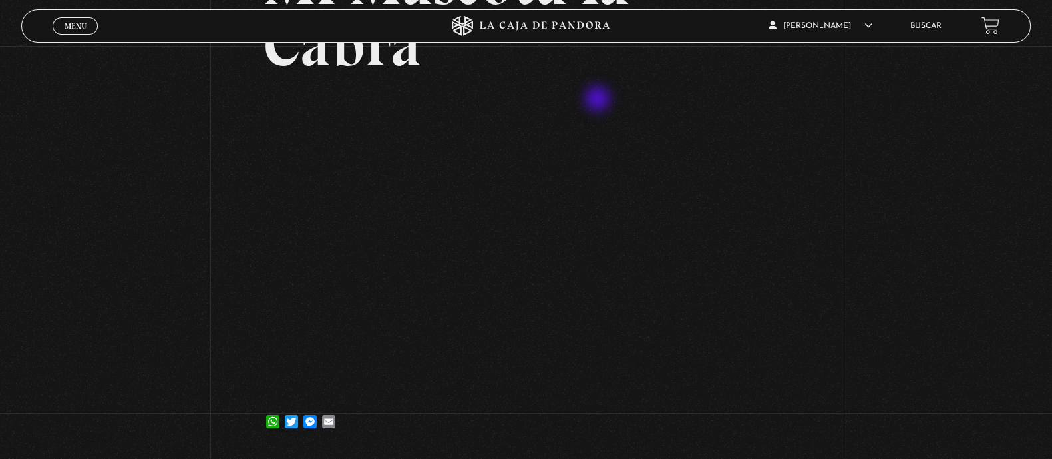
click at [787, 458] on html "ingresar al sitio Ver Video Más Información Solicitar Por favor coloque su disp…" at bounding box center [526, 244] width 1052 height 821
